Goal: Check status

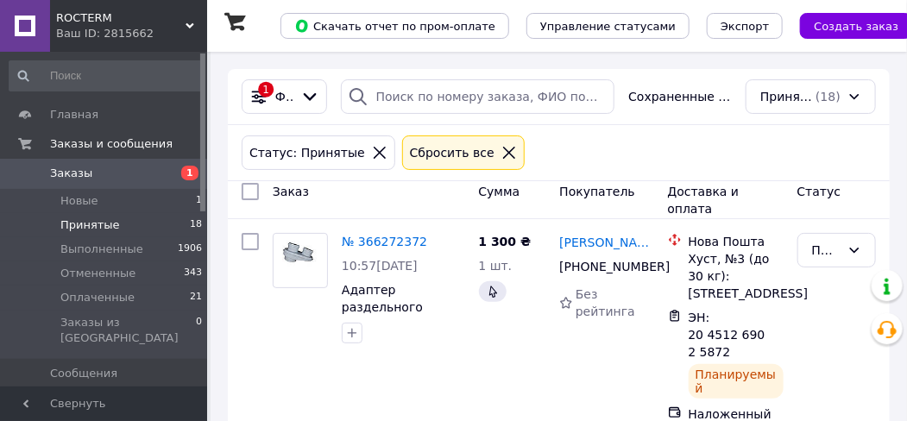
click at [503, 150] on icon at bounding box center [509, 153] width 12 height 12
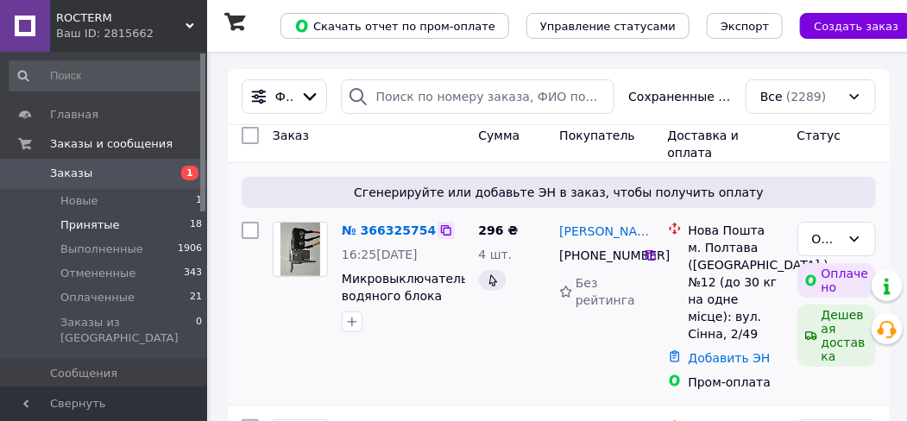
click at [439, 228] on icon at bounding box center [446, 230] width 14 height 14
click at [651, 257] on icon at bounding box center [650, 255] width 14 height 14
click at [405, 225] on link "№ 366325754" at bounding box center [389, 230] width 94 height 14
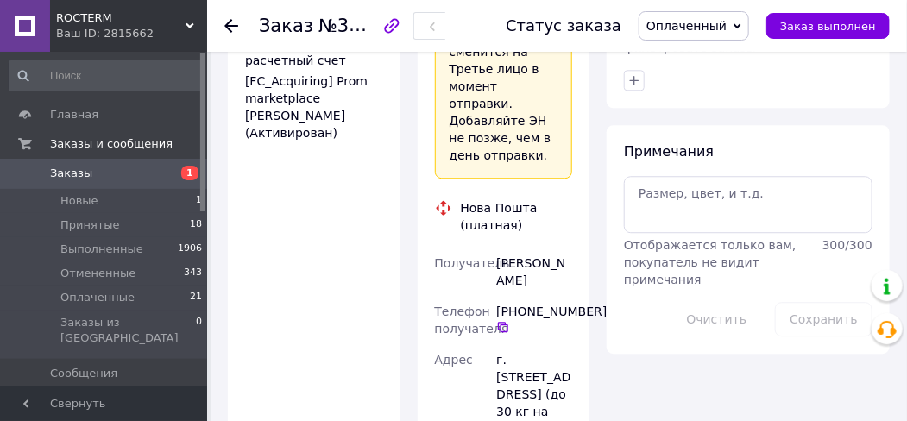
scroll to position [1312, 0]
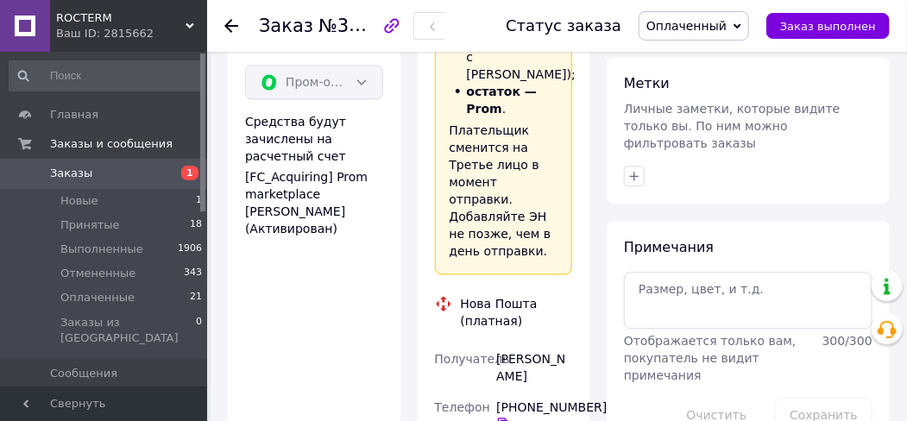
drag, startPoint x: 539, startPoint y: 169, endPoint x: 496, endPoint y: 160, distance: 44.0
click at [496, 343] on div "[PERSON_NAME]" at bounding box center [534, 367] width 83 height 48
copy div "[PERSON_NAME]"
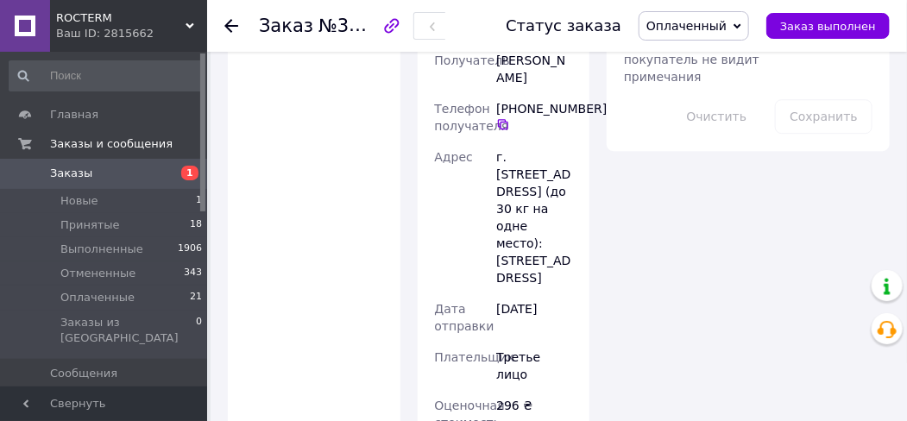
scroll to position [1599, 0]
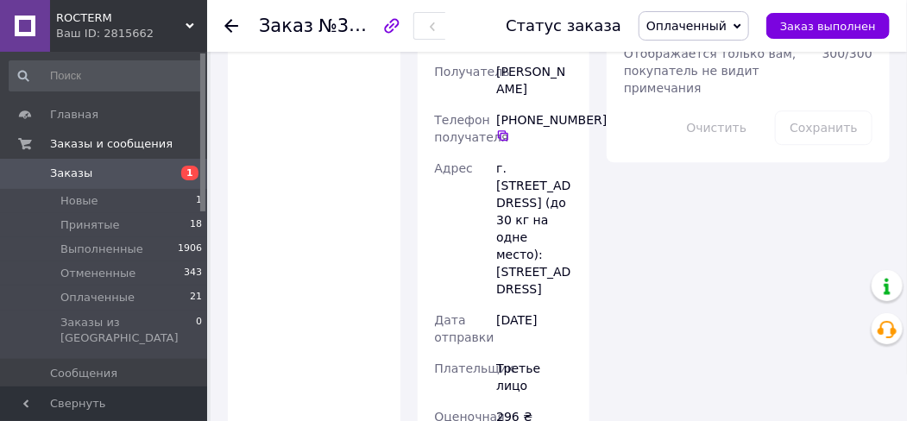
paste input "20451269172352"
type input "20451269172352"
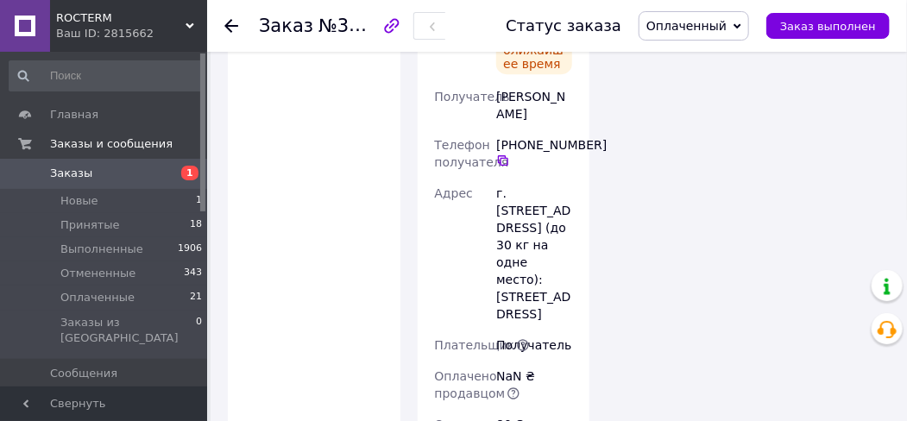
scroll to position [1958, 0]
